Goal: Task Accomplishment & Management: Manage account settings

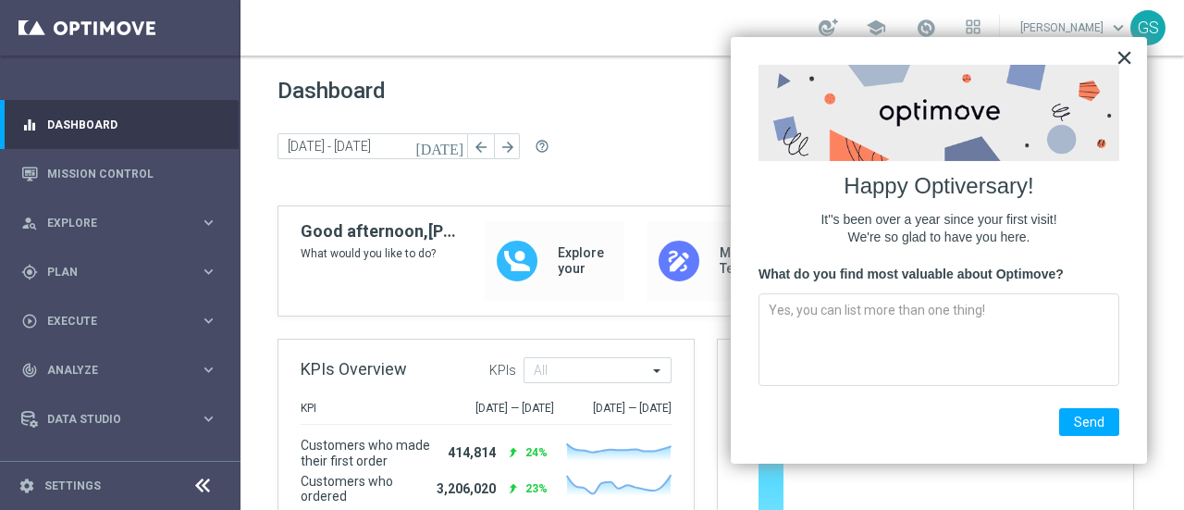
click at [1126, 61] on button "×" at bounding box center [1124, 58] width 18 height 30
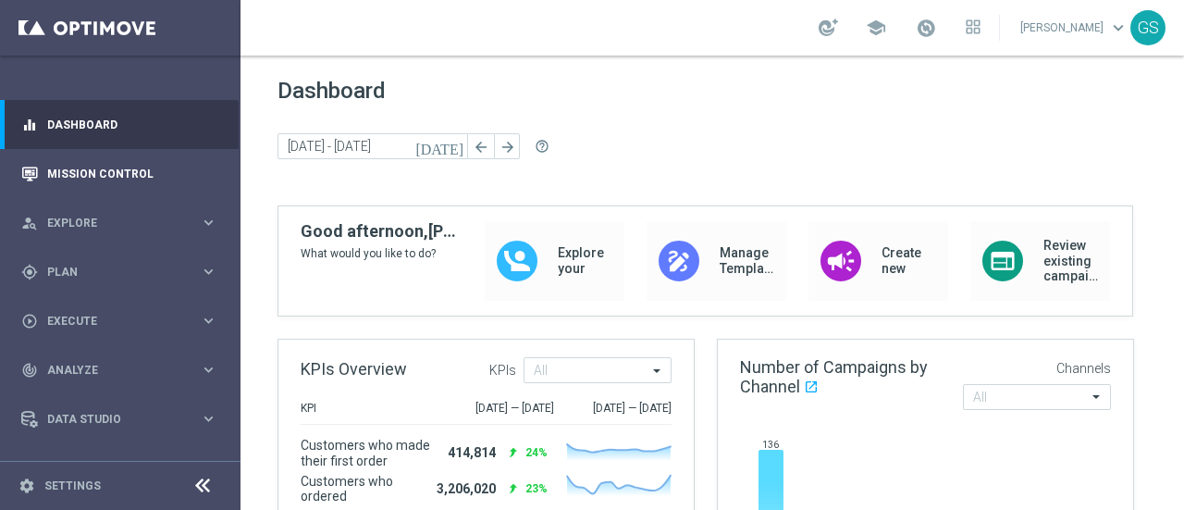
click at [35, 172] on icon "button" at bounding box center [29, 174] width 17 height 17
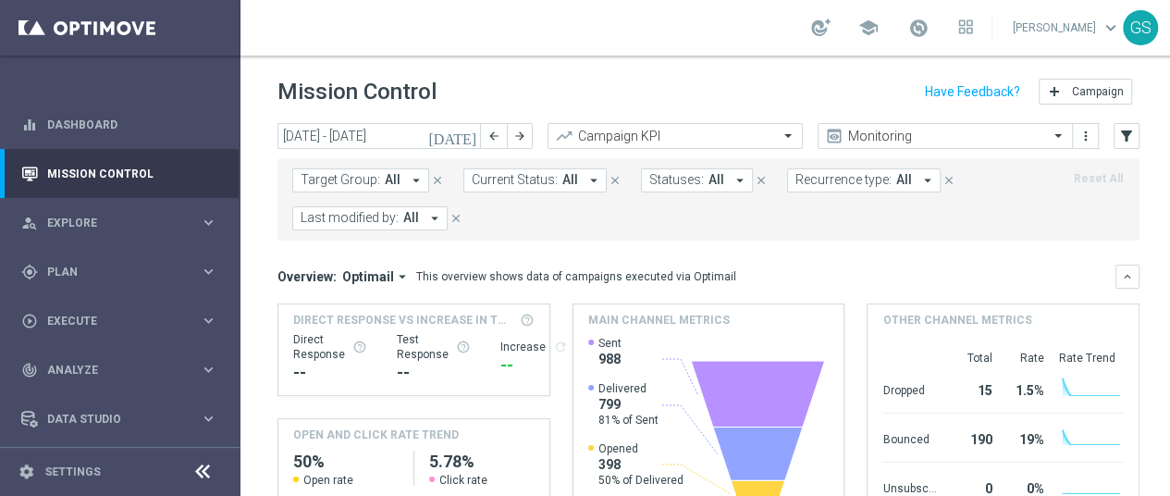
click at [1011, 18] on link "[PERSON_NAME] keyboard_arrow_down" at bounding box center [1067, 28] width 112 height 28
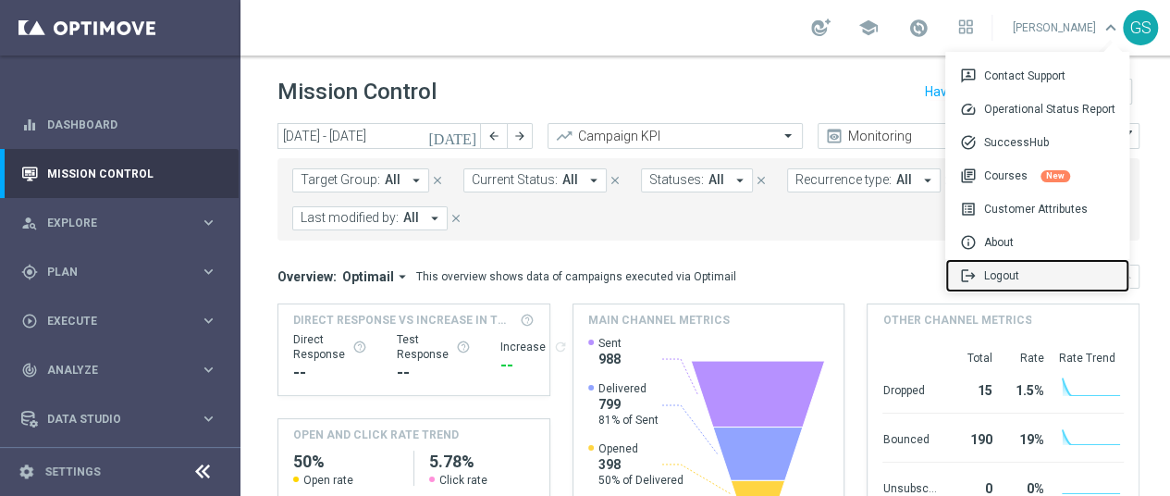
click at [1015, 273] on div "logout Logout" at bounding box center [1037, 275] width 184 height 33
